Goal: Task Accomplishment & Management: Complete application form

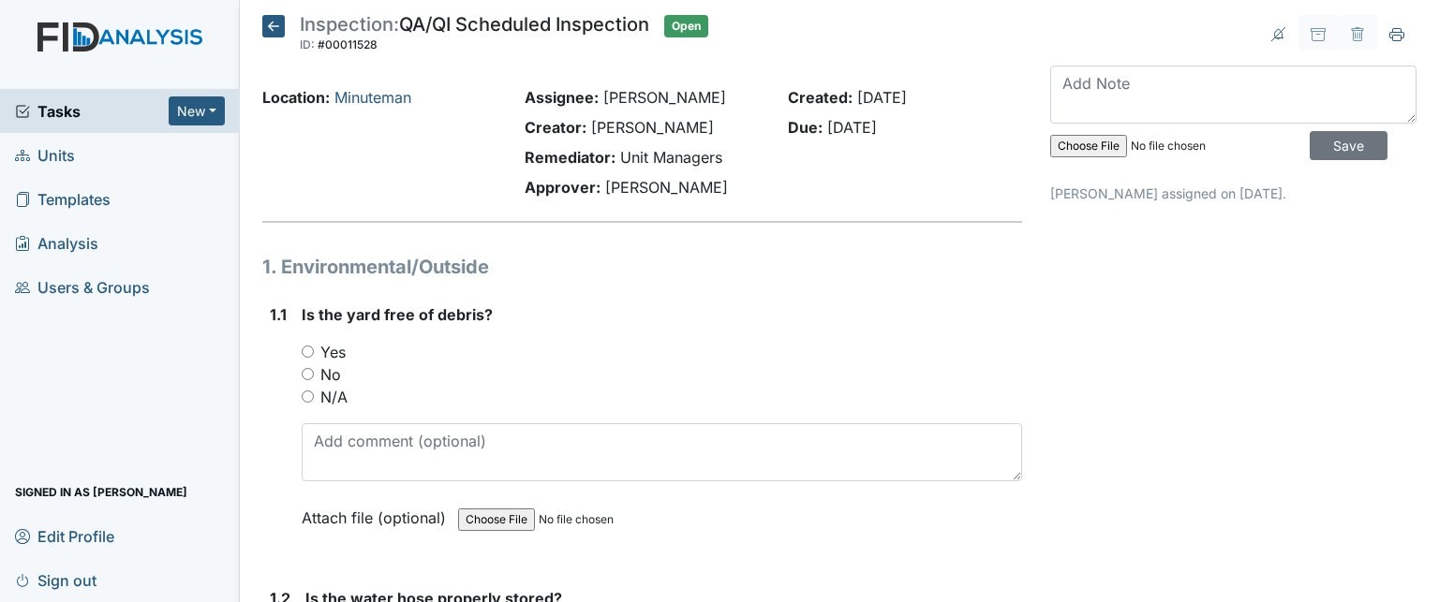
click at [45, 114] on span "Tasks" at bounding box center [92, 111] width 154 height 22
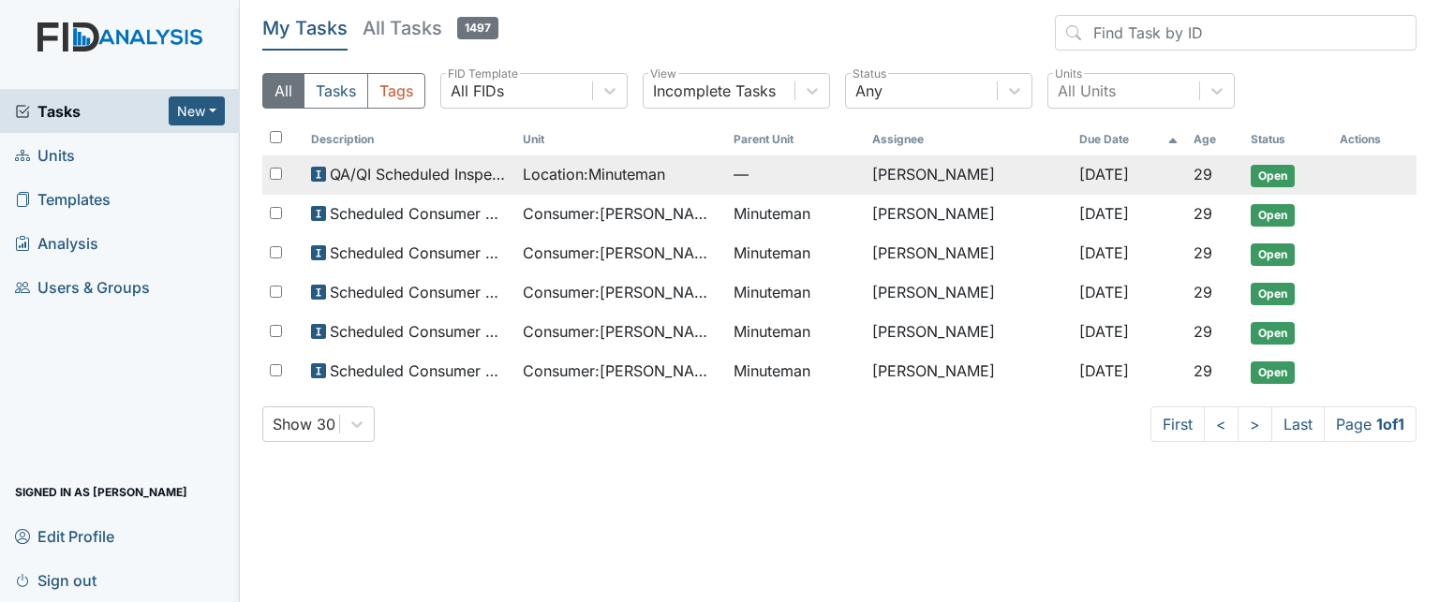
click at [658, 175] on span "Location : Minuteman" at bounding box center [594, 174] width 142 height 22
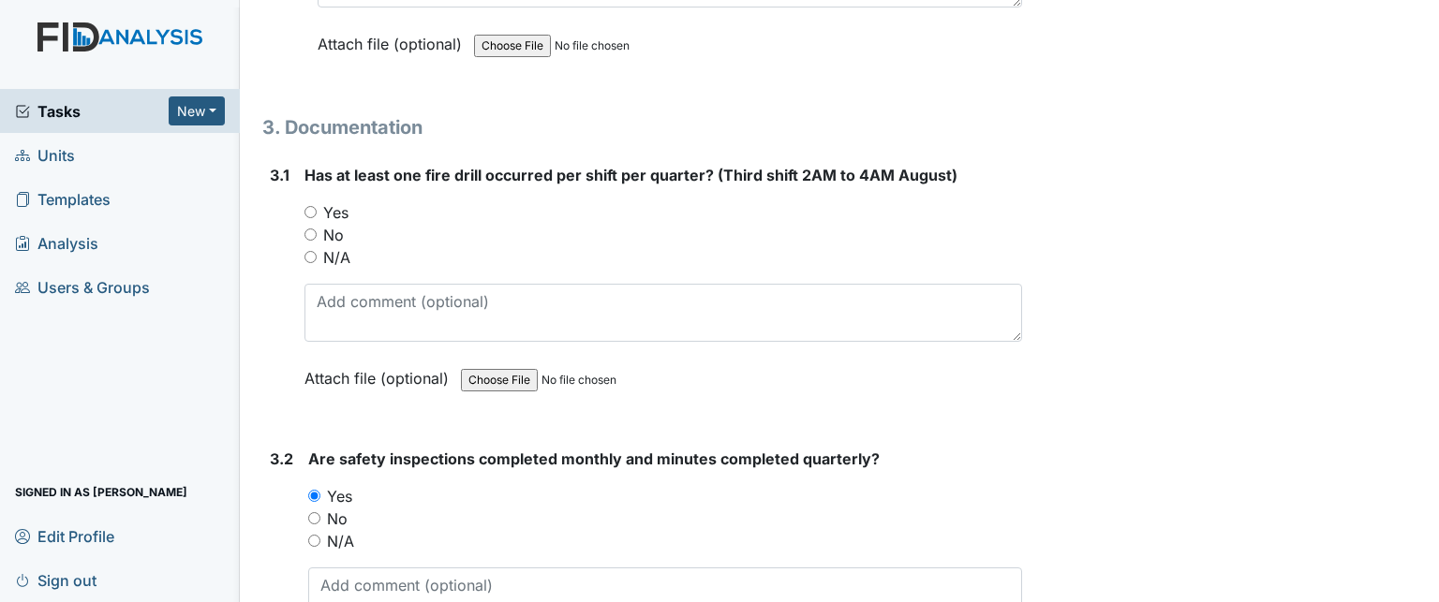
scroll to position [9666, 0]
click at [310, 205] on input "Yes" at bounding box center [310, 211] width 12 height 12
radio input "true"
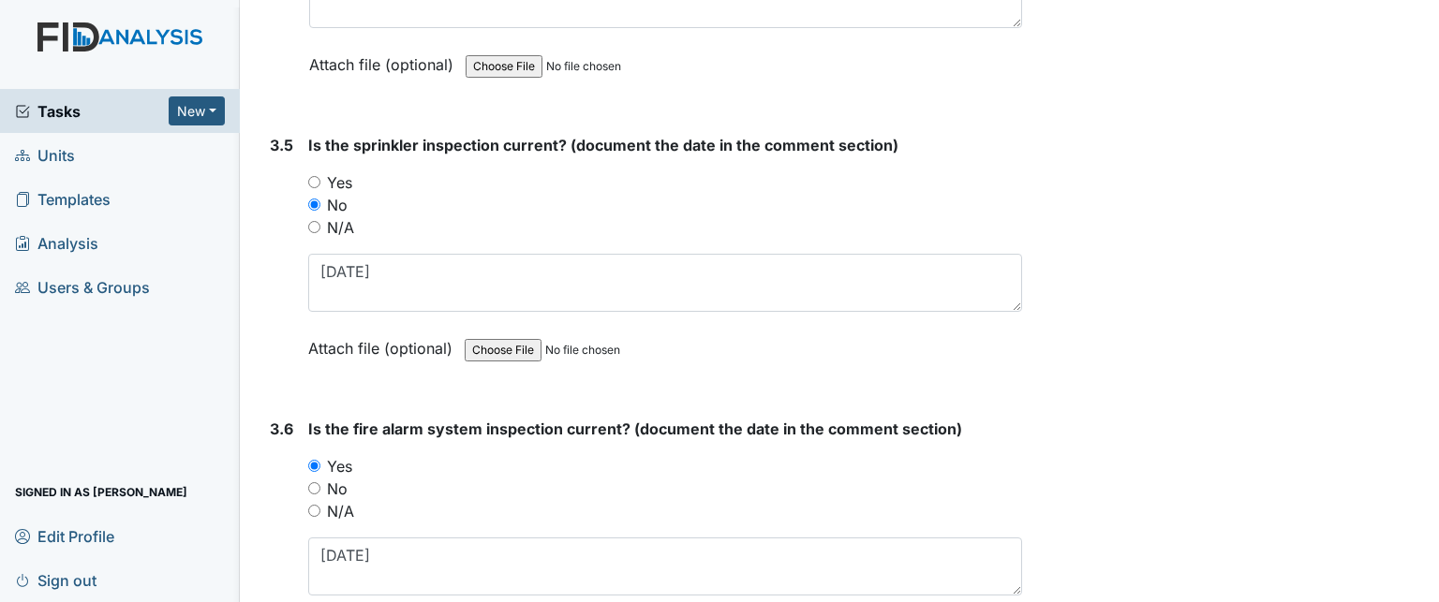
scroll to position [10831, 0]
click at [316, 220] on input "N/A" at bounding box center [314, 226] width 12 height 12
radio input "true"
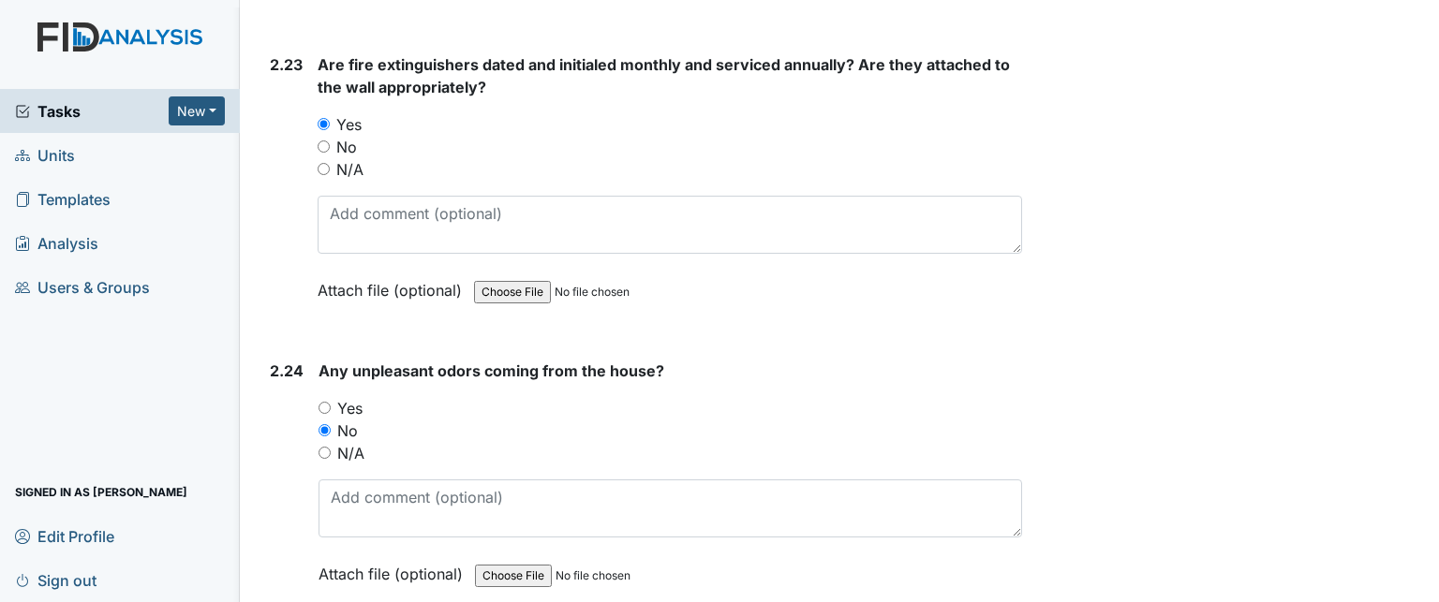
scroll to position [8831, 0]
